Goal: Task Accomplishment & Management: Manage account settings

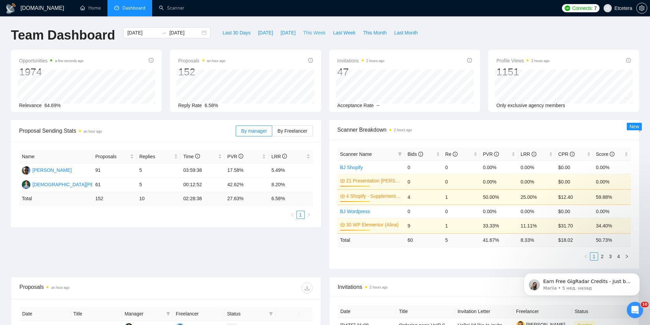
click at [308, 30] on span "This Week" at bounding box center [314, 33] width 23 height 8
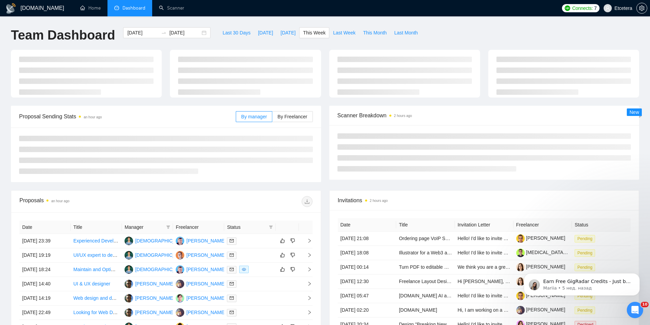
type input "[DATE]"
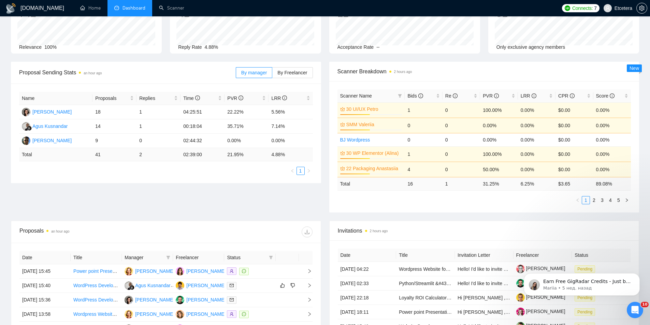
scroll to position [224, 0]
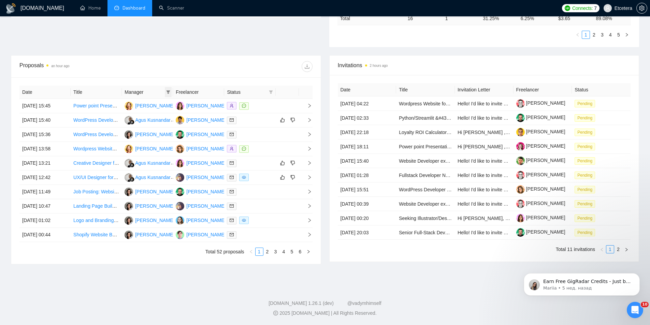
click at [168, 94] on icon "filter" at bounding box center [168, 92] width 4 height 4
click at [146, 127] on span "[PERSON_NAME]" at bounding box center [145, 126] width 39 height 5
checkbox input "true"
click at [188, 59] on div "Proposals an hour ago" at bounding box center [165, 67] width 293 height 22
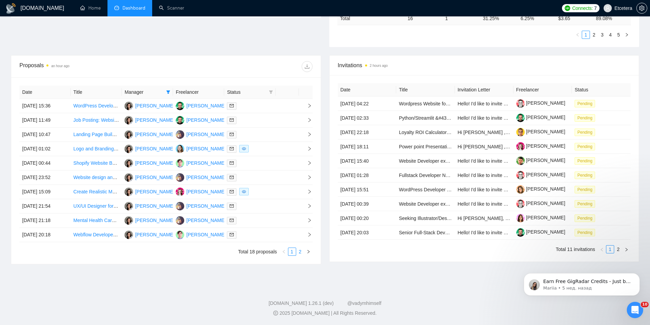
click at [301, 252] on link "2" at bounding box center [300, 252] width 8 height 8
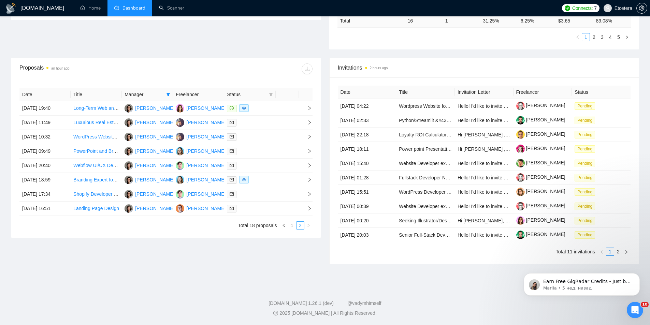
scroll to position [221, 0]
click at [296, 225] on li "2" at bounding box center [300, 225] width 8 height 8
click at [295, 228] on link "1" at bounding box center [292, 226] width 8 height 8
